Goal: Check status

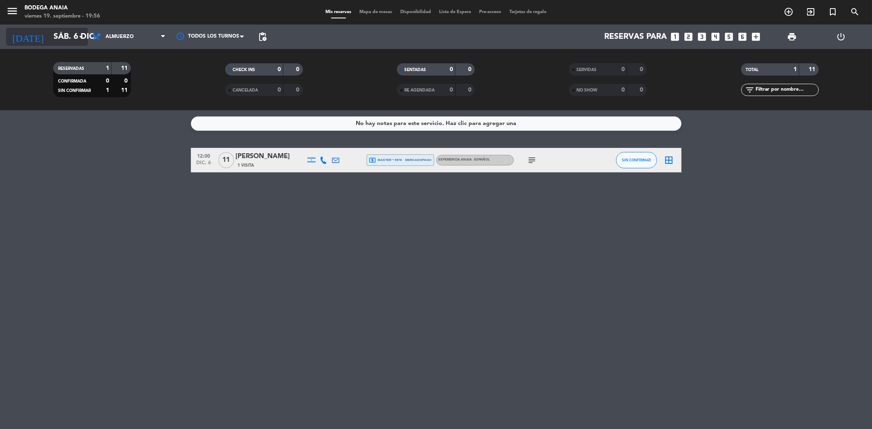
click at [49, 39] on input "sáb. 6 dic." at bounding box center [101, 37] width 104 height 18
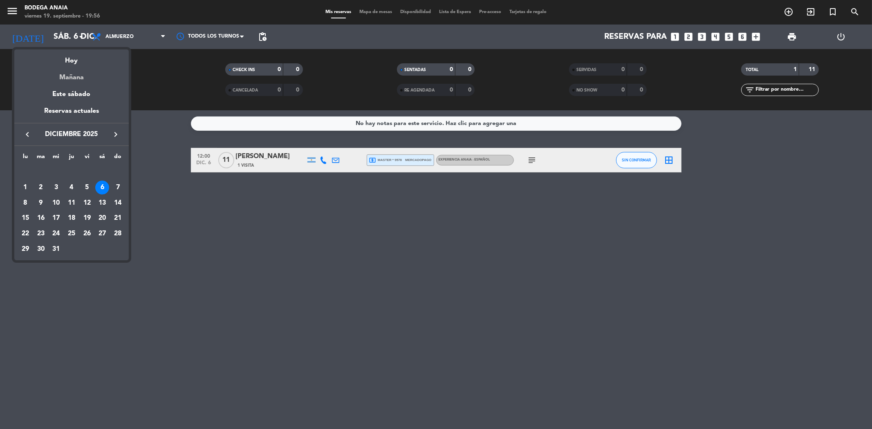
click at [68, 74] on div "Mañana" at bounding box center [71, 74] width 114 height 17
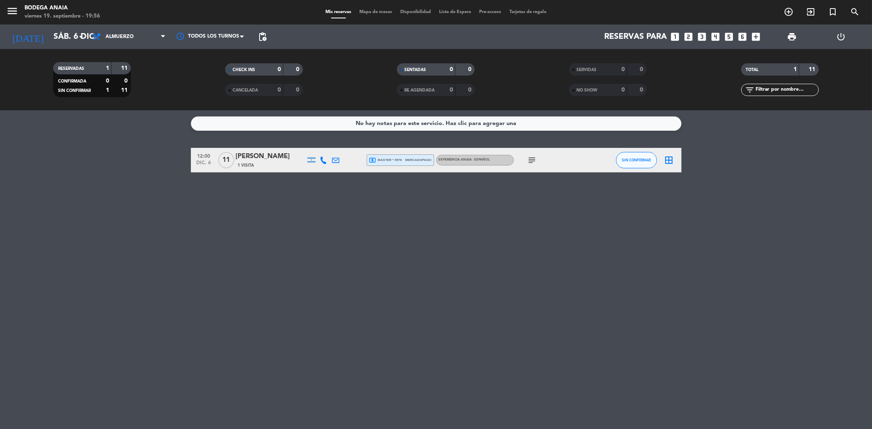
type input "[DATE]"
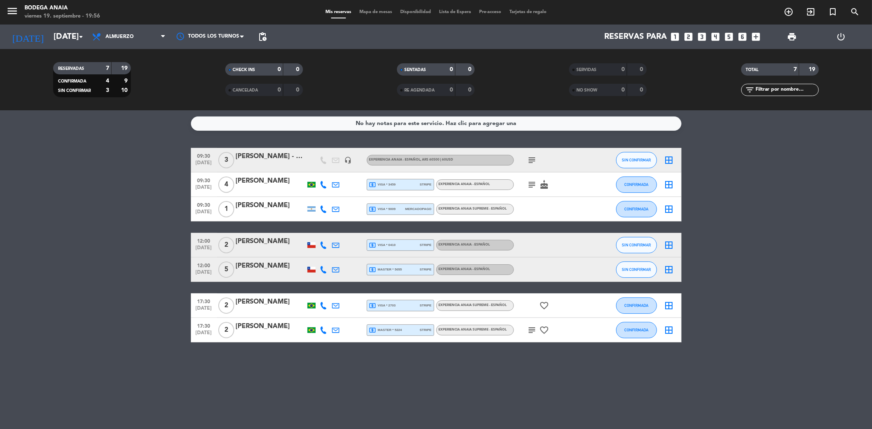
click at [535, 154] on div "subject" at bounding box center [551, 160] width 74 height 24
click at [532, 161] on icon "subject" at bounding box center [532, 160] width 10 height 10
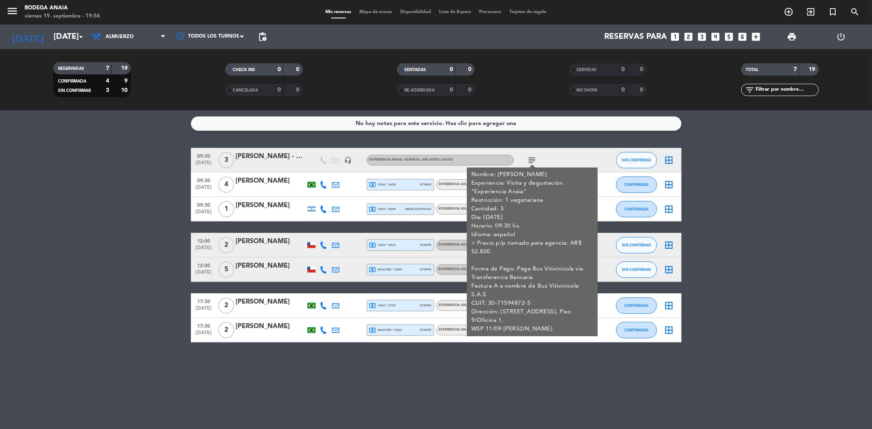
click at [749, 231] on bookings-row "09:30 [DATE] 3 [PERSON_NAME] - BUS VITIVINICOLA headset_mic EXPERIENCIA ANAIA -…" at bounding box center [436, 245] width 872 height 195
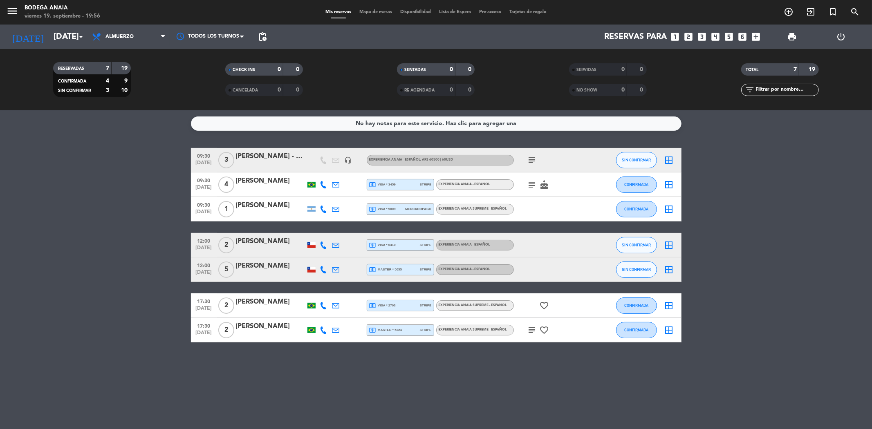
click at [533, 186] on icon "subject" at bounding box center [532, 185] width 10 height 10
click at [637, 174] on div "CONFIRMADA" at bounding box center [636, 184] width 41 height 24
click at [799, 209] on bookings-row "09:30 [DATE] 3 [PERSON_NAME] - BUS VITIVINICOLA headset_mic EXPERIENCIA ANAIA -…" at bounding box center [436, 245] width 872 height 195
